Goal: Task Accomplishment & Management: Use online tool/utility

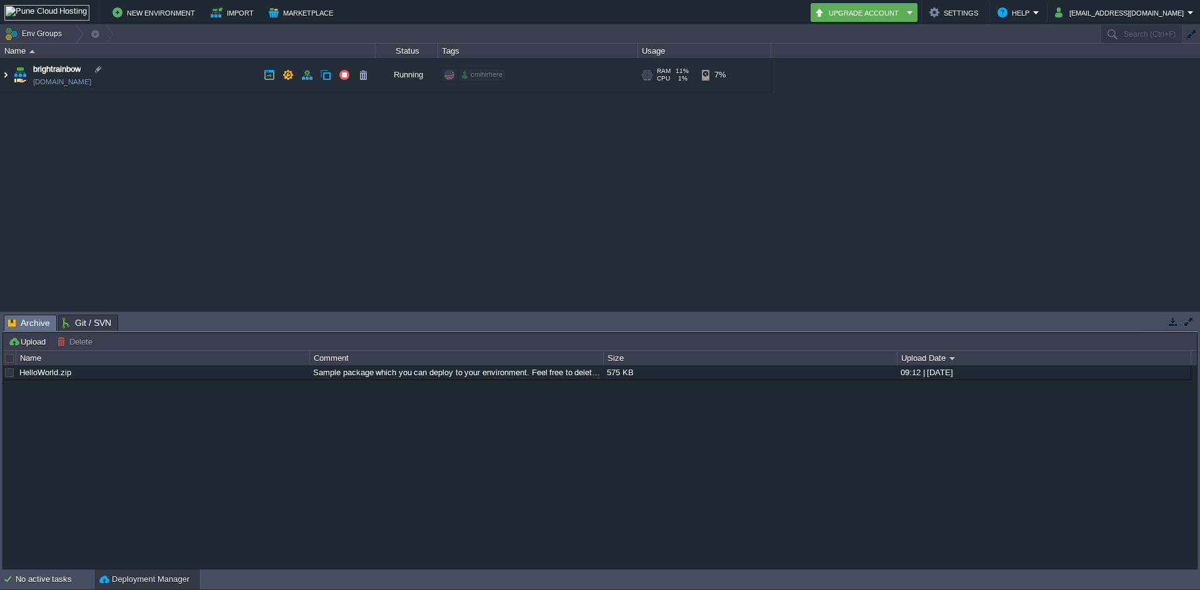
click at [8, 77] on img at bounding box center [6, 75] width 10 height 34
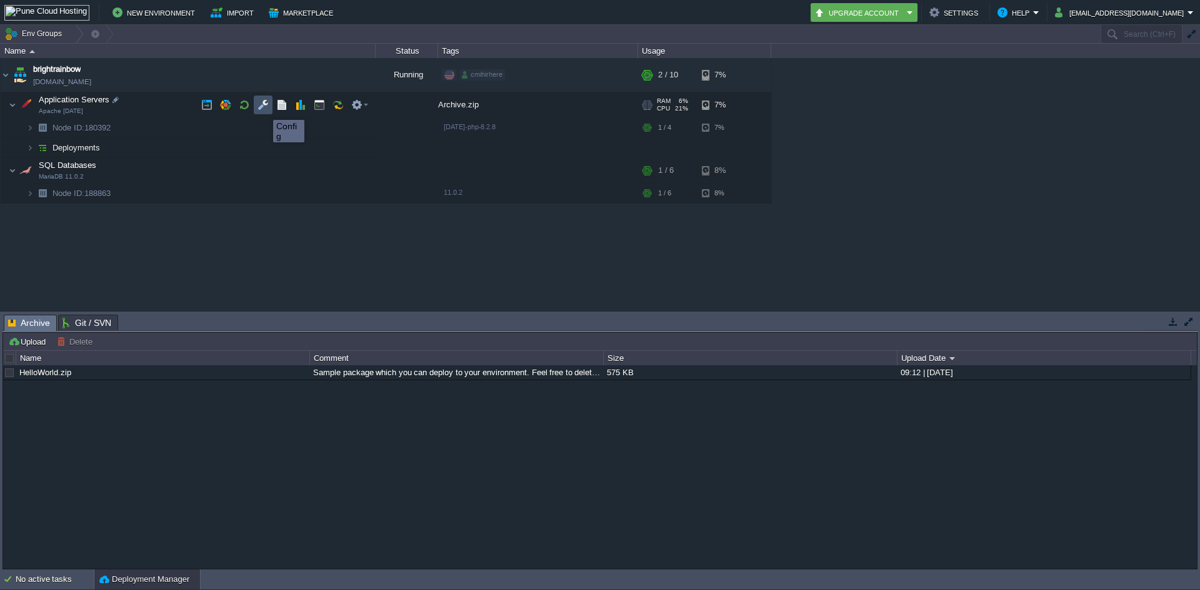
click at [264, 109] on button "button" at bounding box center [262, 104] width 11 height 11
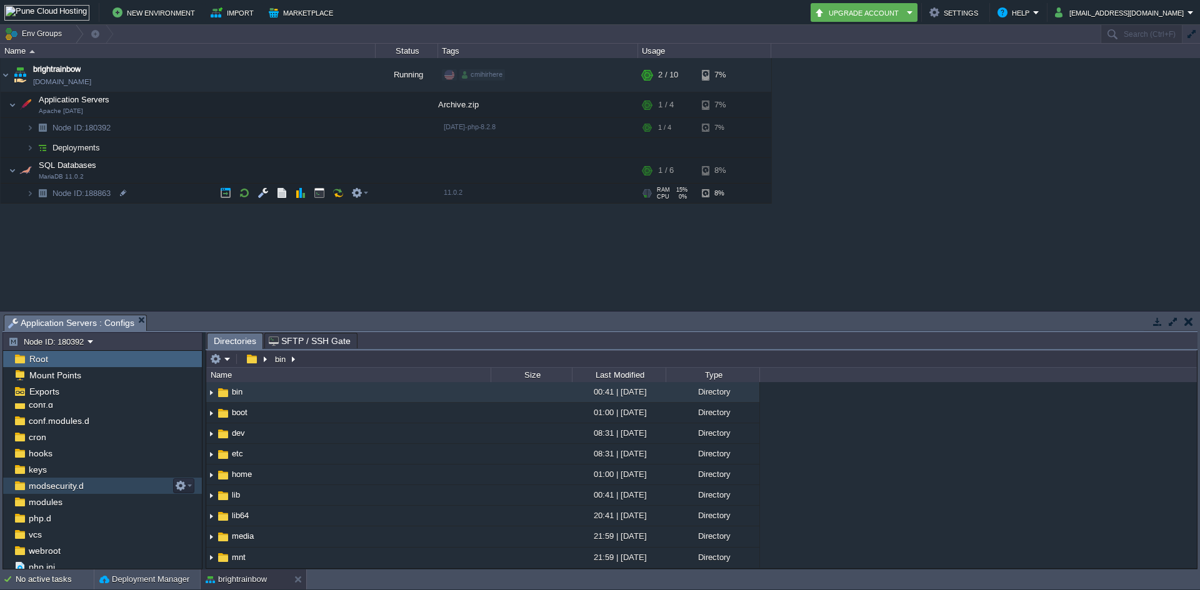
scroll to position [59, 0]
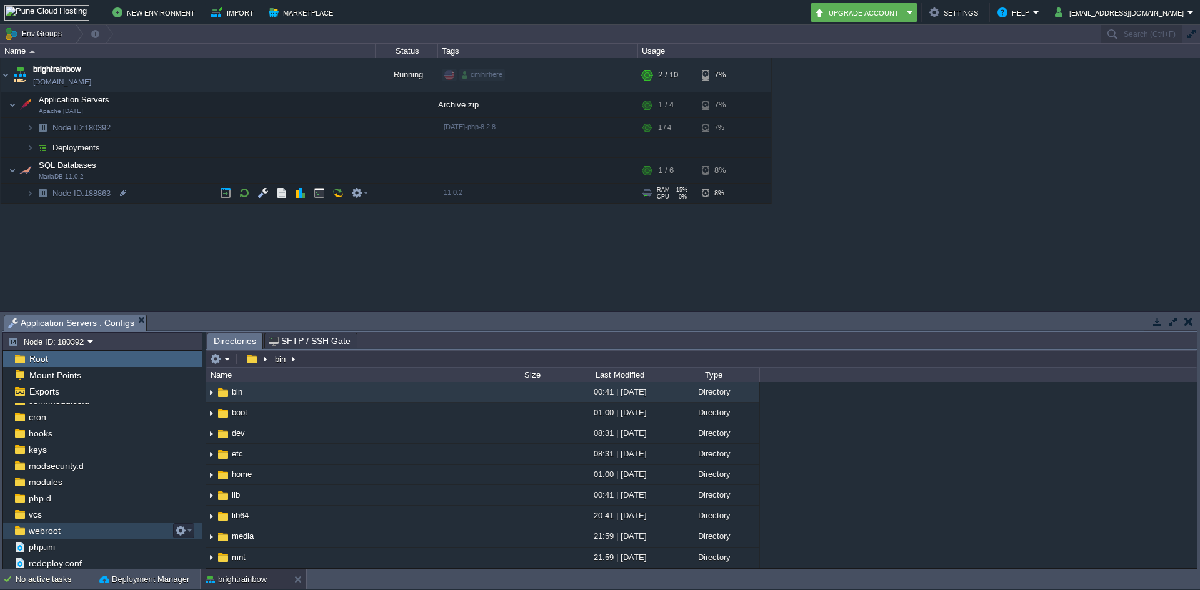
click at [67, 527] on div "webroot" at bounding box center [102, 531] width 199 height 16
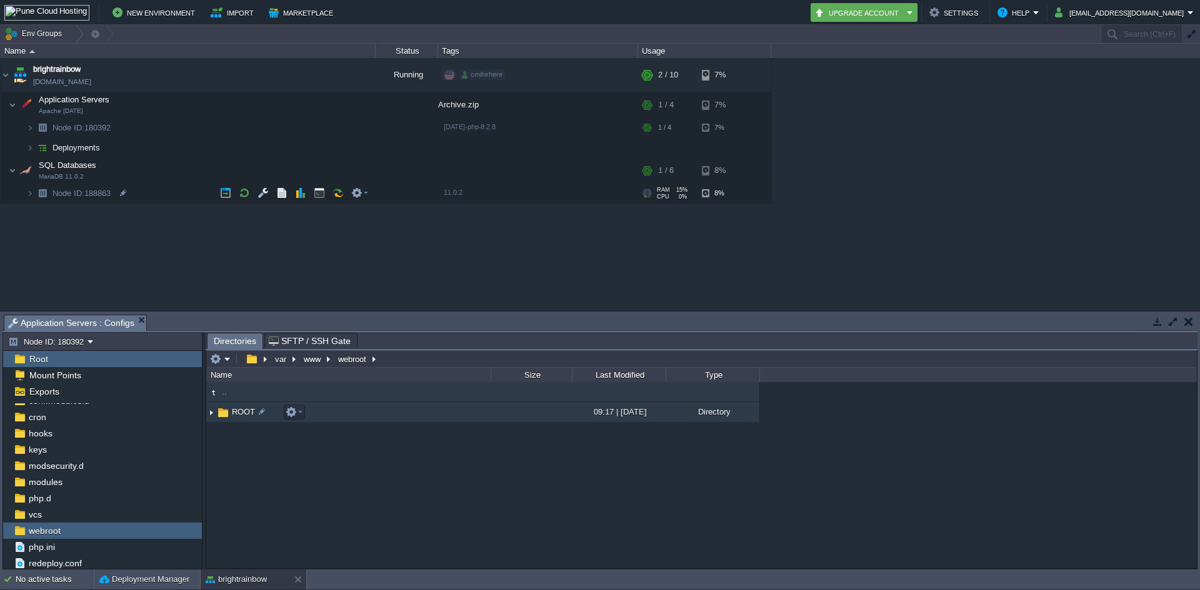
click at [226, 417] on img at bounding box center [223, 413] width 14 height 14
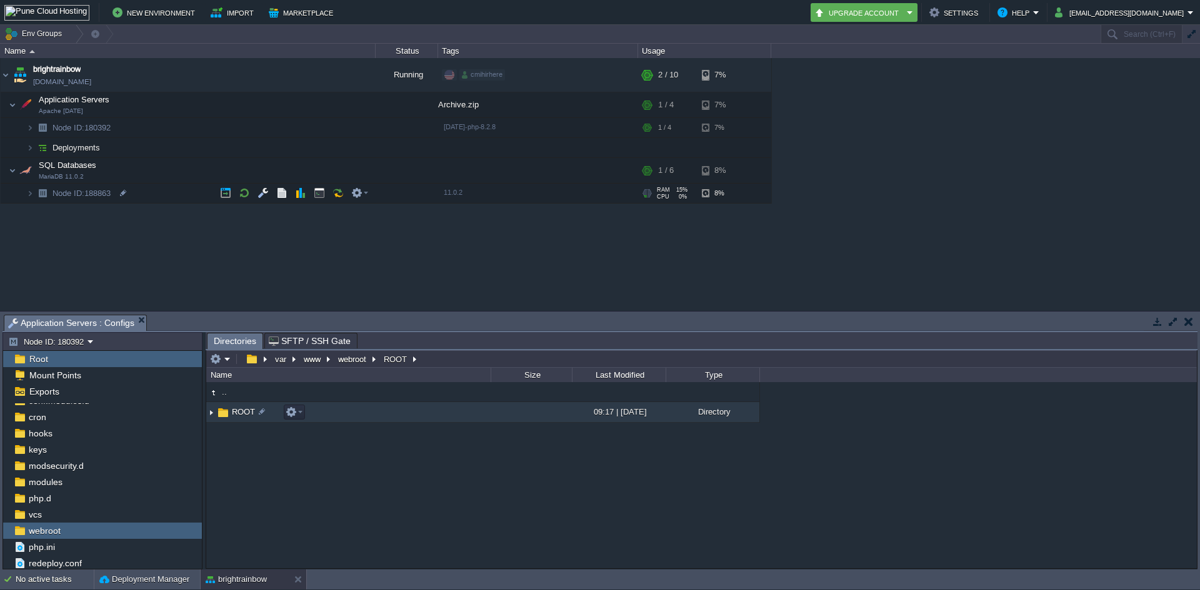
click at [226, 417] on img at bounding box center [223, 413] width 14 height 14
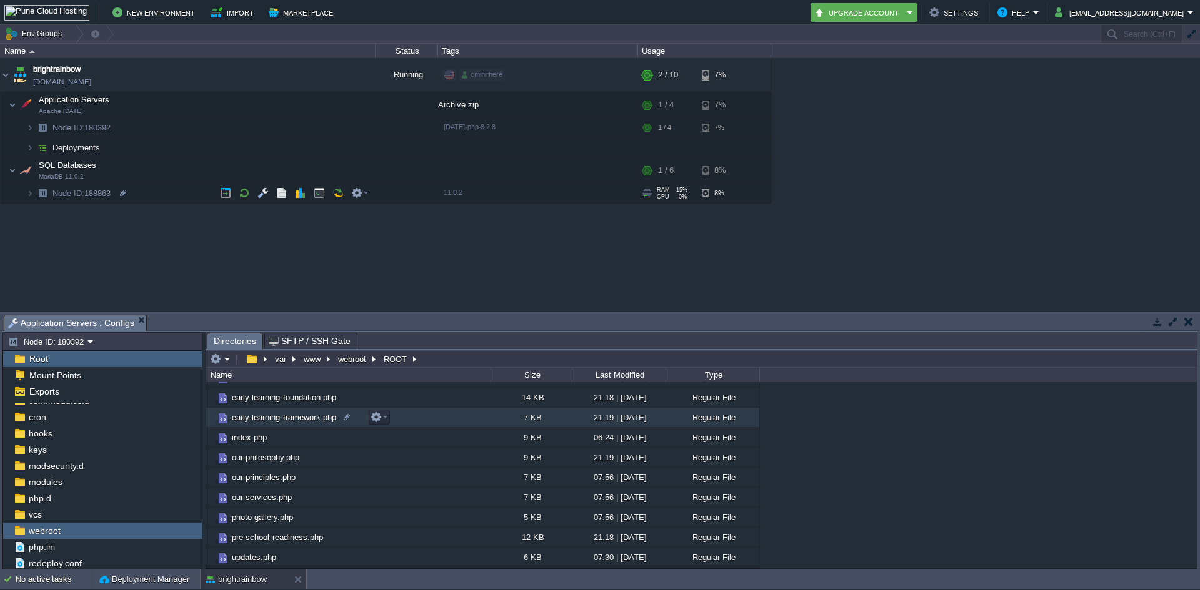
scroll to position [0, 0]
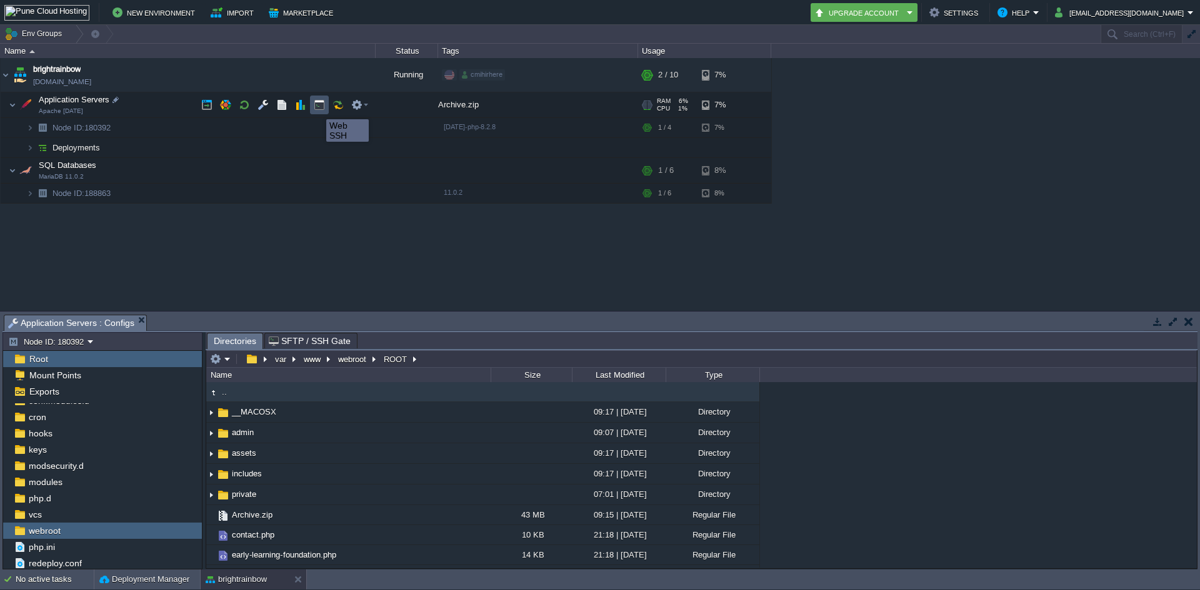
click at [317, 108] on button "button" at bounding box center [319, 104] width 11 height 11
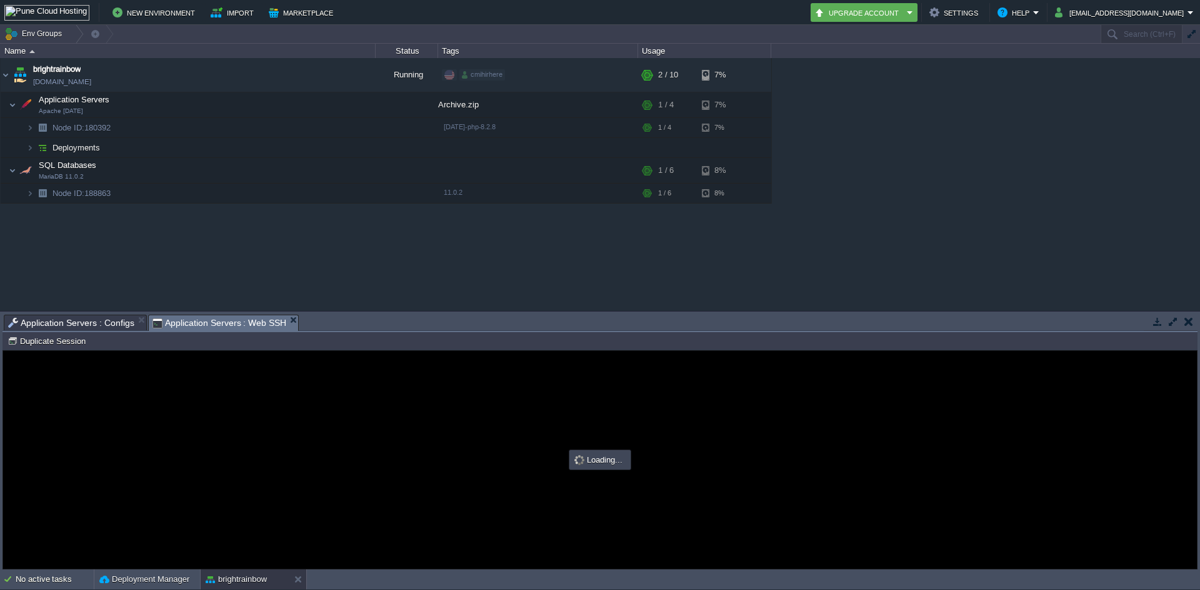
type input "#000000"
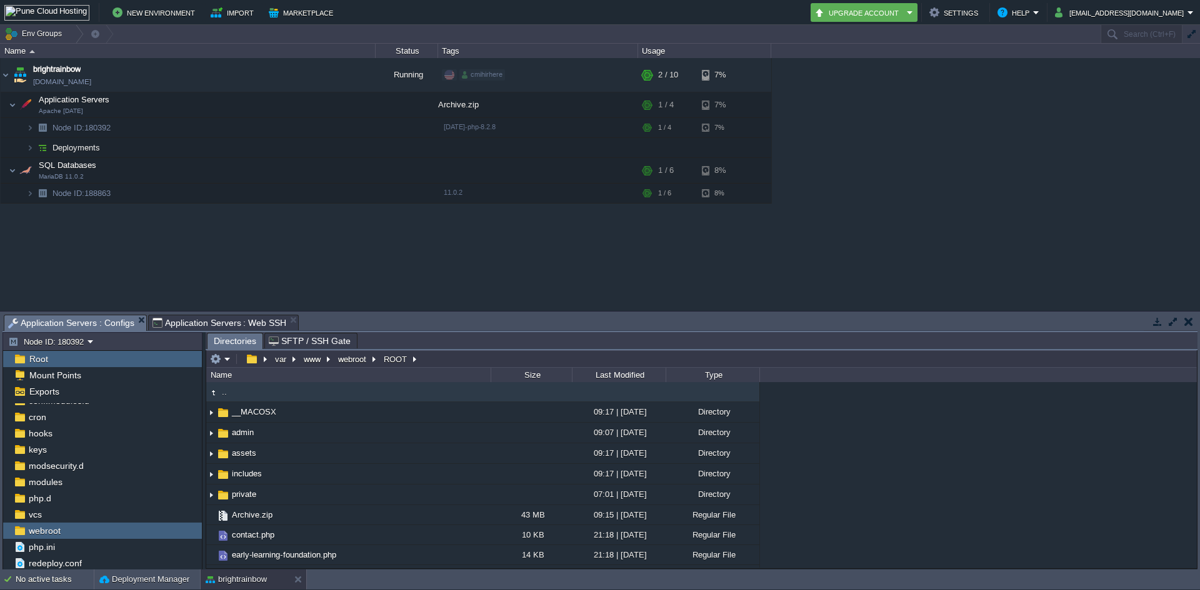
click at [89, 322] on span "Application Servers : Configs" at bounding box center [71, 324] width 126 height 16
click at [28, 194] on img at bounding box center [29, 193] width 7 height 19
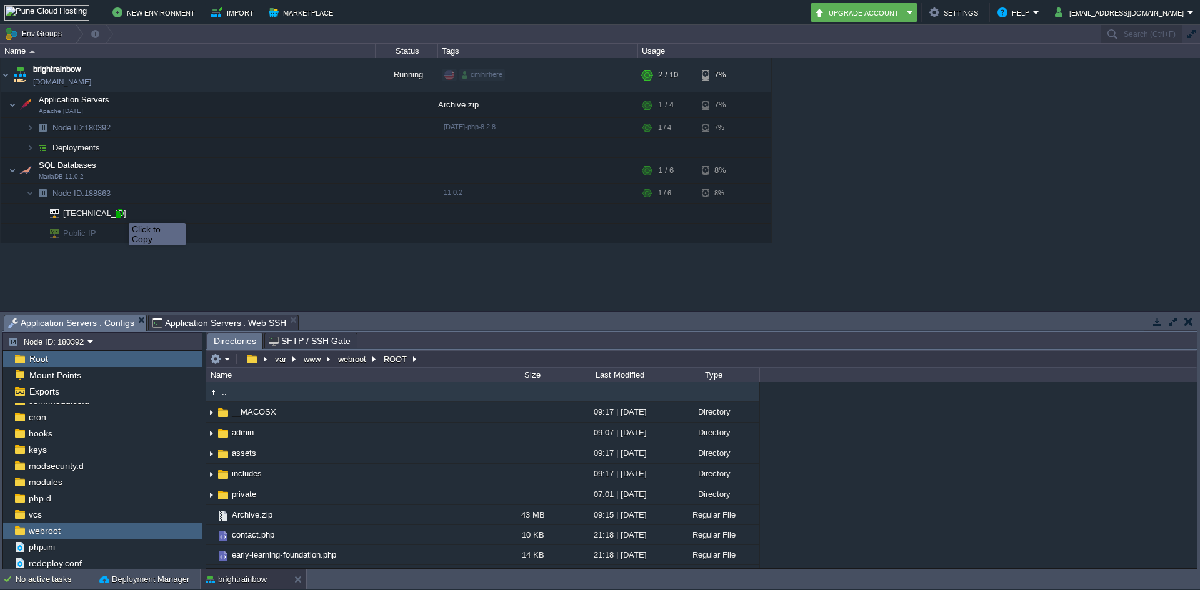
click at [119, 212] on div at bounding box center [119, 213] width 11 height 11
click at [362, 106] on button "button" at bounding box center [356, 104] width 11 height 11
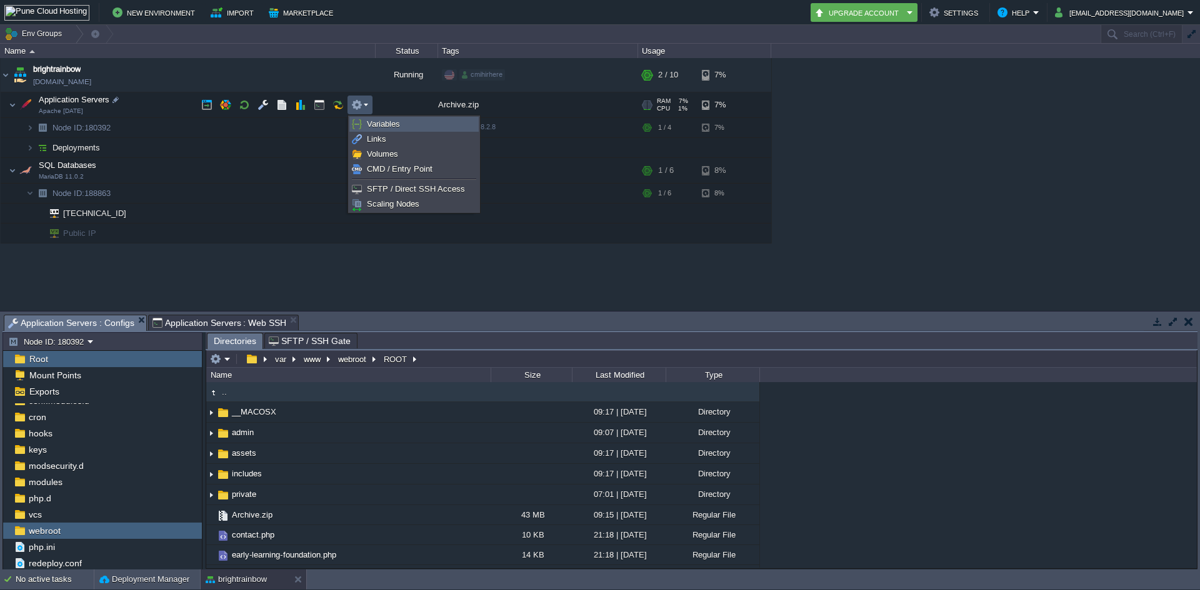
click at [392, 128] on span "Variables" at bounding box center [383, 123] width 33 height 9
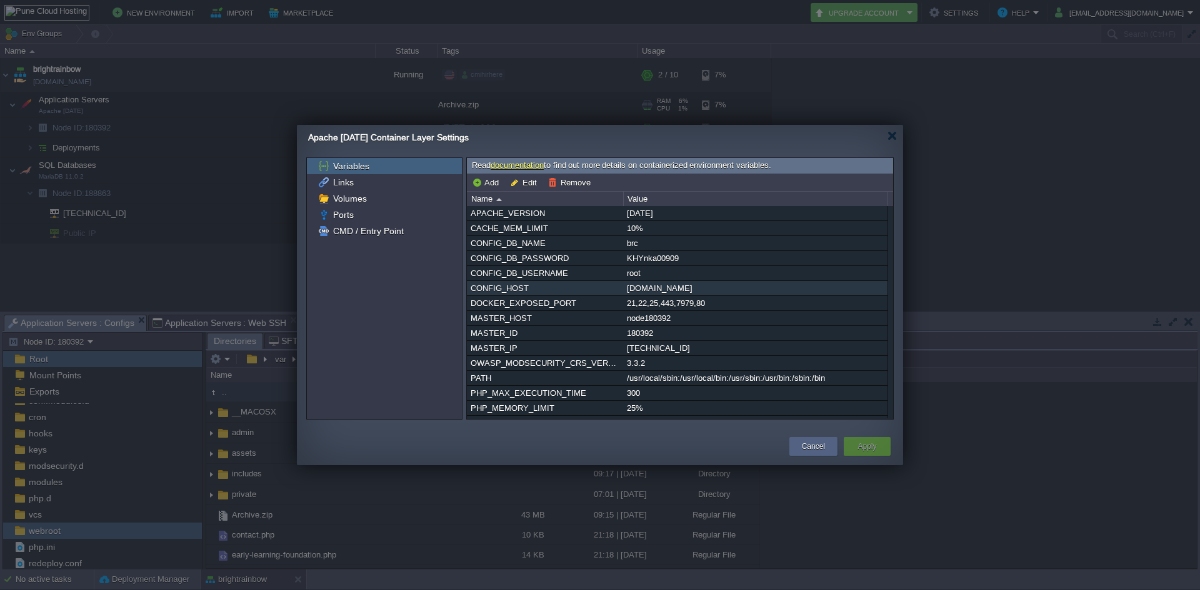
click at [709, 291] on div "node188863-brightrainbow.west1-us.cloudjiffy.net" at bounding box center [755, 288] width 263 height 14
drag, startPoint x: 622, startPoint y: 289, endPoint x: 639, endPoint y: 289, distance: 17.5
click at [639, 289] on tr "CONFIG_HOST node188863-brightrainbow.west1-us.cloudjiffy.net" at bounding box center [677, 288] width 420 height 14
click at [631, 291] on input "node188863-brightrainbow.west1-us.cloudjiffy.net" at bounding box center [753, 295] width 260 height 16
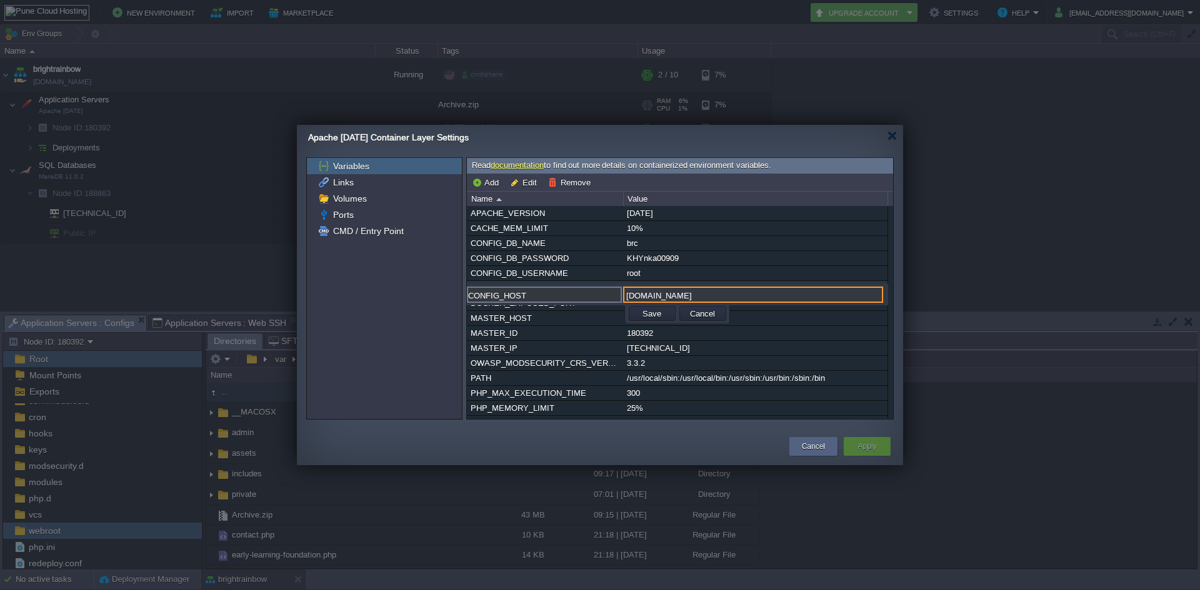
click at [670, 291] on input "node188863-brightrainbow.west1-us.cloudjiffy.net" at bounding box center [753, 295] width 260 height 16
drag, startPoint x: 694, startPoint y: 295, endPoint x: 634, endPoint y: 134, distance: 171.4
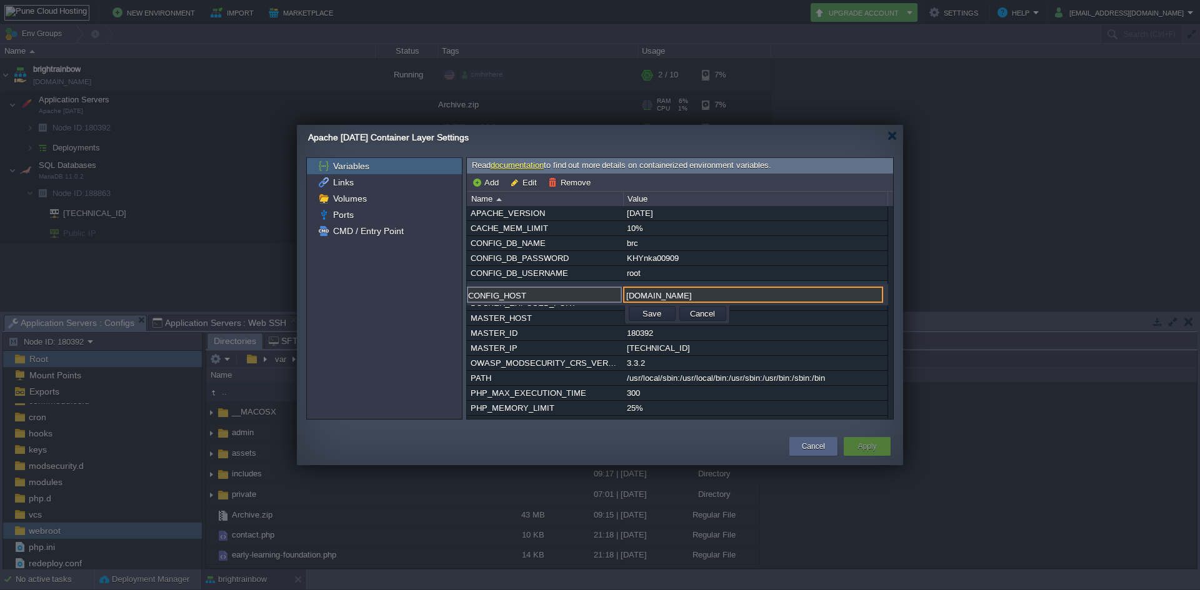
click at [634, 134] on div "Apache 2.4.57 Container Layer Settings" at bounding box center [605, 138] width 595 height 26
click at [817, 297] on input "node188863-brightrainbow.west1-us.cloudjiffy.net" at bounding box center [753, 295] width 260 height 16
drag, startPoint x: 817, startPoint y: 297, endPoint x: 604, endPoint y: 298, distance: 213.1
click at [604, 298] on div "CONFIG_HOST node188863-brightrainbow.west1-us.cloudjiffy.net" at bounding box center [677, 295] width 421 height 17
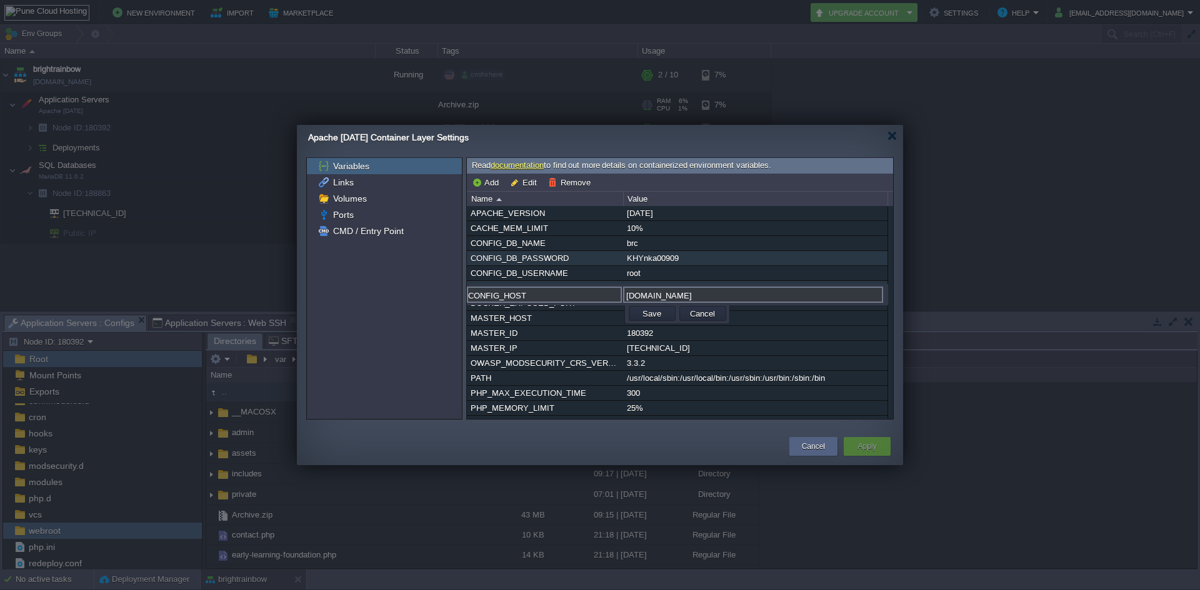
click at [681, 257] on div "KHYnka00909" at bounding box center [755, 258] width 263 height 14
drag, startPoint x: 623, startPoint y: 247, endPoint x: 644, endPoint y: 247, distance: 21.3
click at [644, 247] on td "brc" at bounding box center [755, 243] width 264 height 14
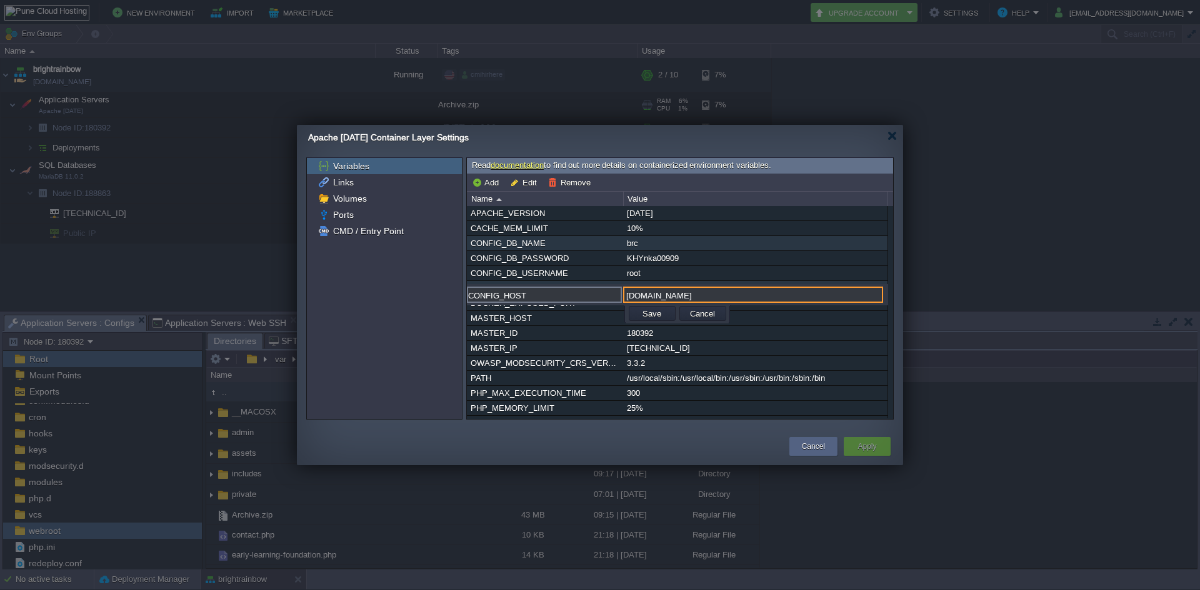
click at [629, 240] on div "brc" at bounding box center [755, 243] width 263 height 14
click at [606, 242] on div "CONFIG_DB_NAME" at bounding box center [544, 243] width 155 height 14
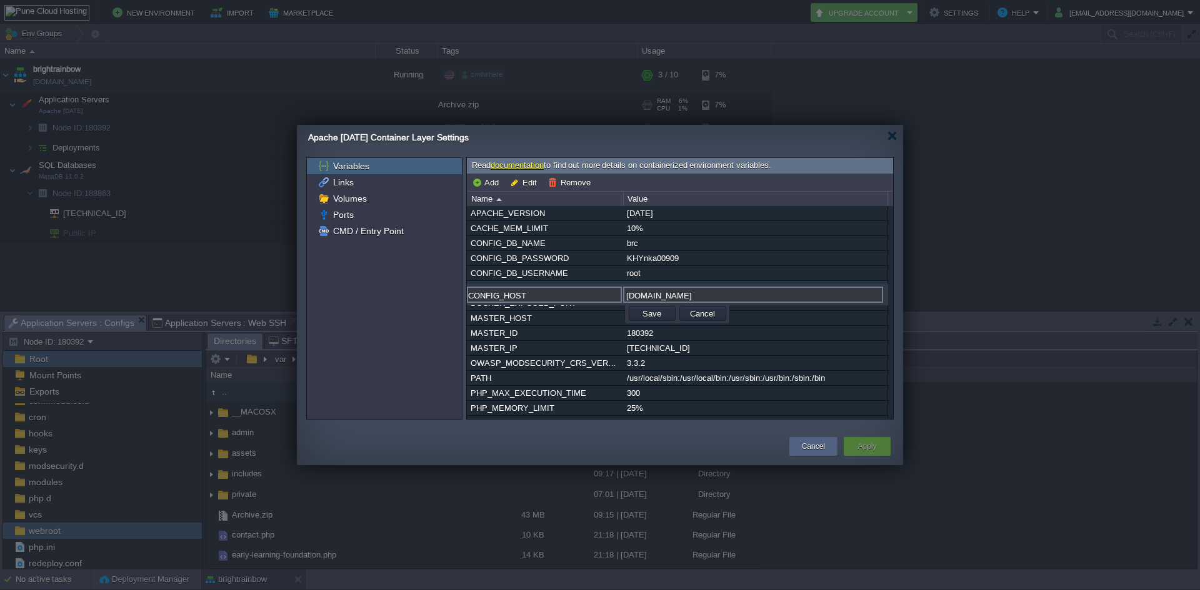
click at [402, 318] on div "Variables Links Volumes Ports CMD / Entry Point" at bounding box center [384, 288] width 155 height 261
click at [718, 314] on td "Cancel" at bounding box center [702, 313] width 47 height 15
drag, startPoint x: 803, startPoint y: 440, endPoint x: 579, endPoint y: 442, distance: 224.3
click at [579, 442] on tr "Cancel Apply" at bounding box center [598, 446] width 590 height 22
click at [801, 440] on div "Cancel" at bounding box center [812, 446] width 29 height 19
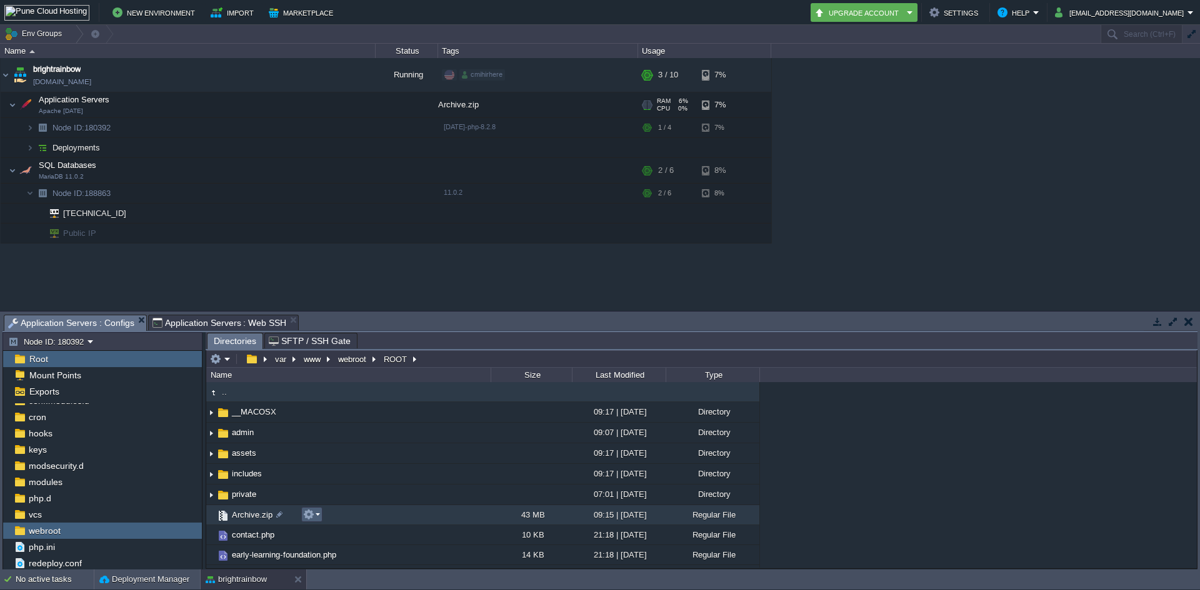
click at [317, 515] on em at bounding box center [311, 514] width 17 height 11
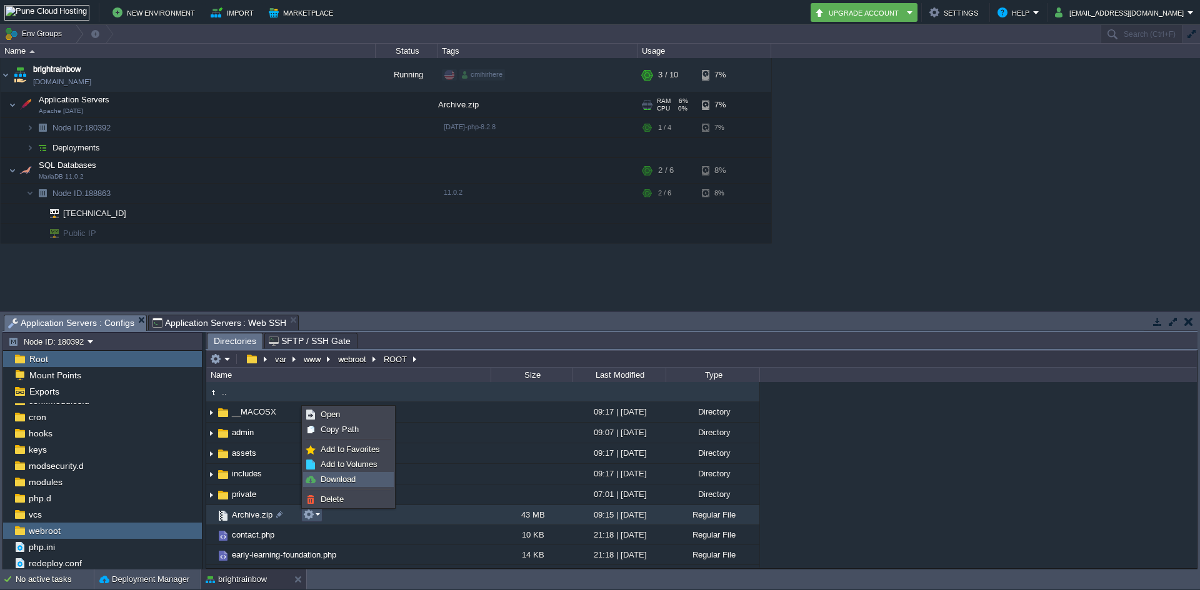
click at [356, 477] on span "Download" at bounding box center [338, 479] width 35 height 9
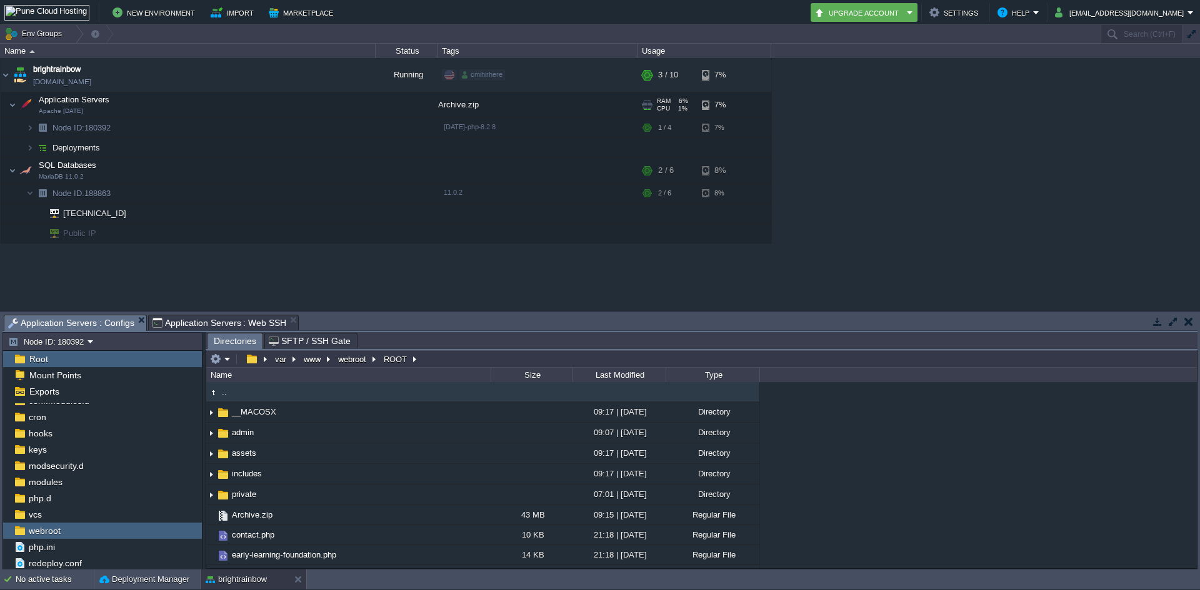
click at [201, 322] on span "Application Servers : Web SSH" at bounding box center [219, 323] width 134 height 15
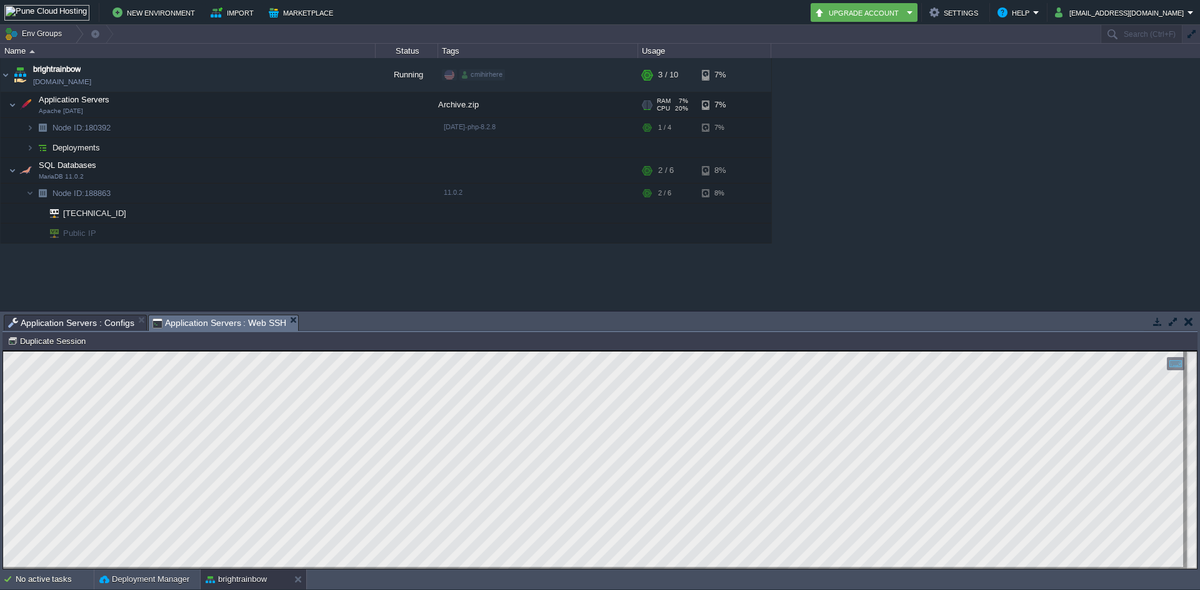
click at [222, 257] on div "brightrainbow brightrainbow.west1-us.cloudjiffy.net Running cmihirhere + Add to…" at bounding box center [600, 184] width 1200 height 252
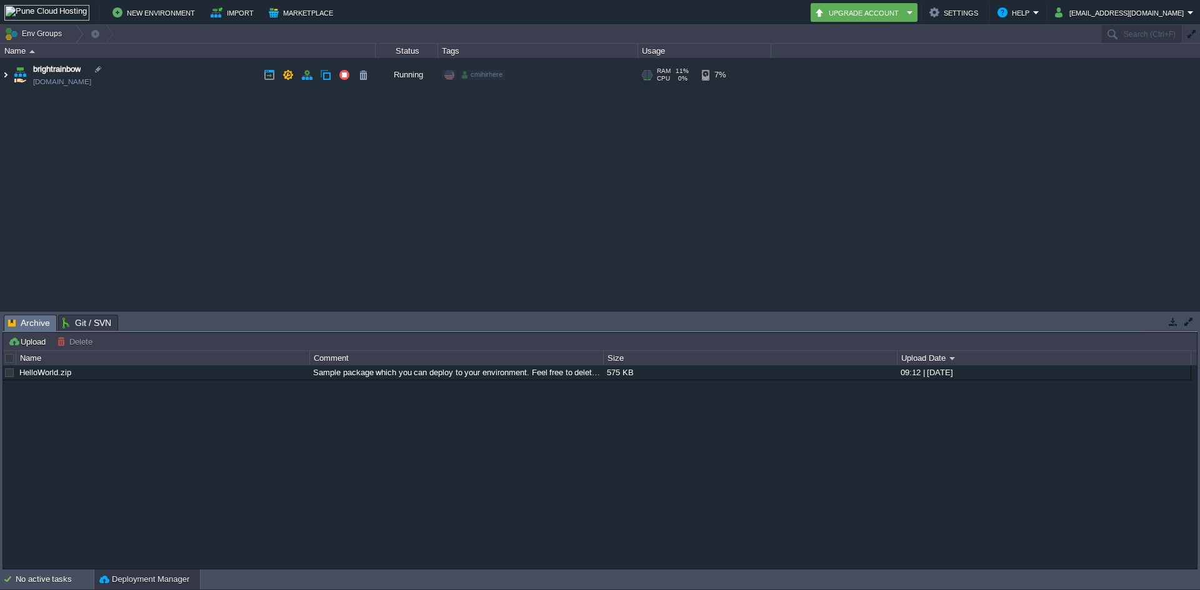
click at [6, 74] on img at bounding box center [6, 75] width 10 height 34
